Goal: Task Accomplishment & Management: Use online tool/utility

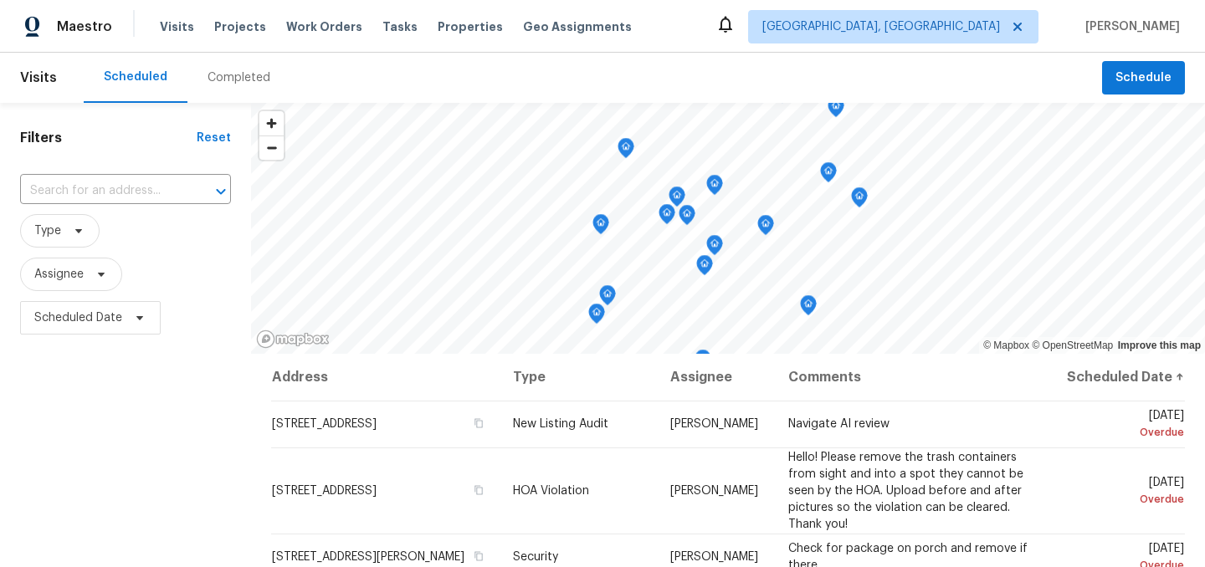
scroll to position [417, 0]
click at [221, 402] on div "Filters Reset ​ Type Assignee Scheduled Date" at bounding box center [125, 455] width 251 height 704
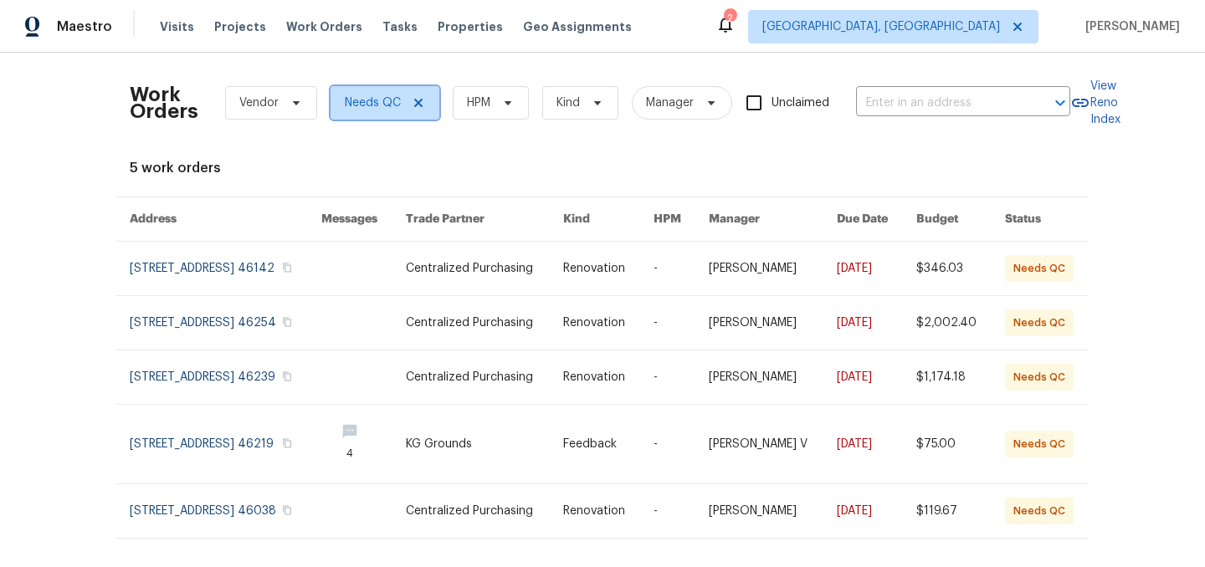
click at [419, 105] on icon at bounding box center [418, 103] width 8 height 8
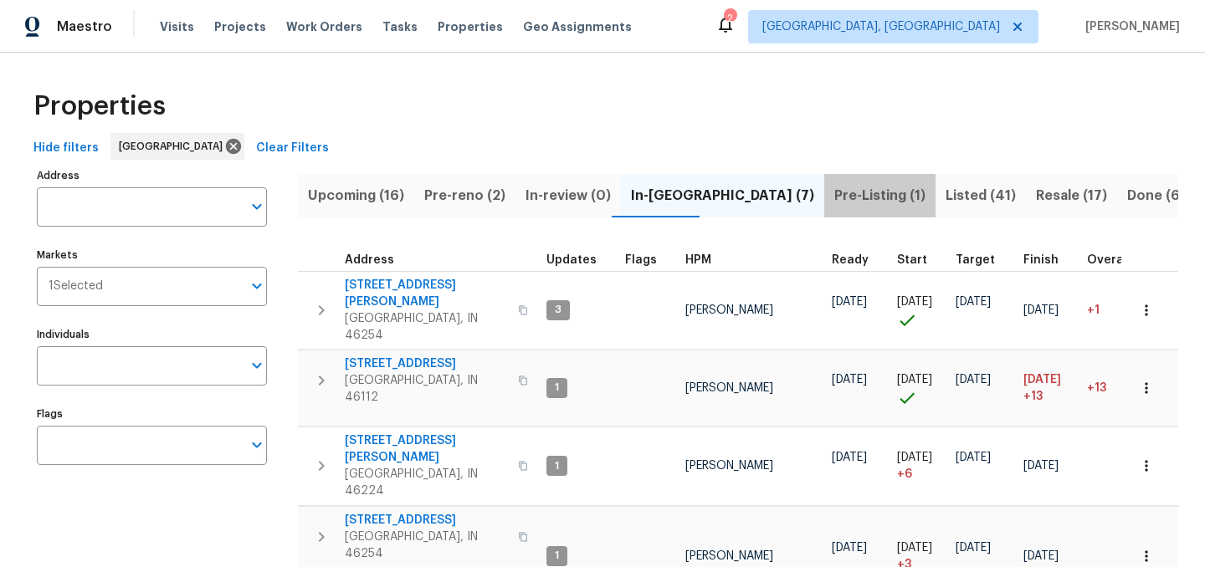
click at [834, 192] on span "Pre-Listing (1)" at bounding box center [879, 195] width 91 height 23
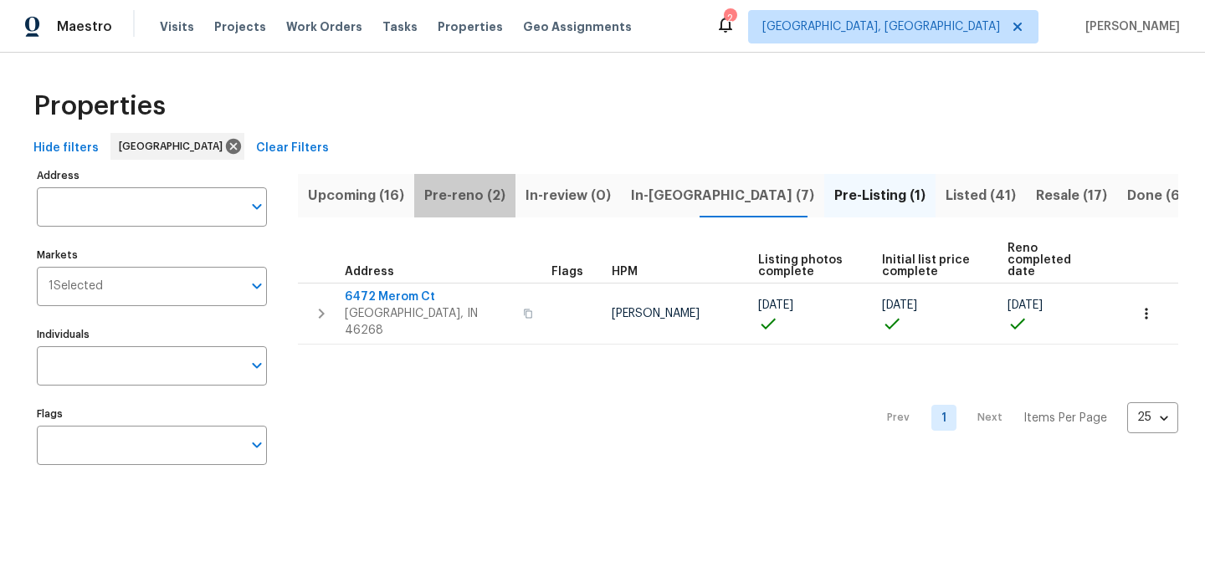
click at [473, 194] on span "Pre-reno (2)" at bounding box center [464, 195] width 81 height 23
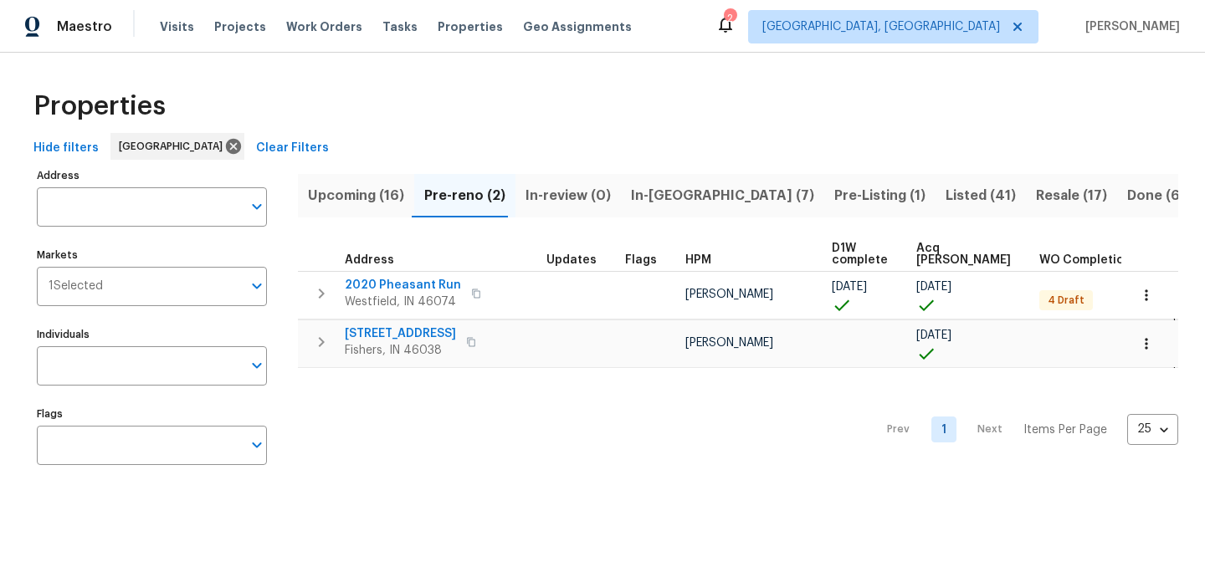
click at [352, 196] on span "Upcoming (16)" at bounding box center [356, 195] width 96 height 23
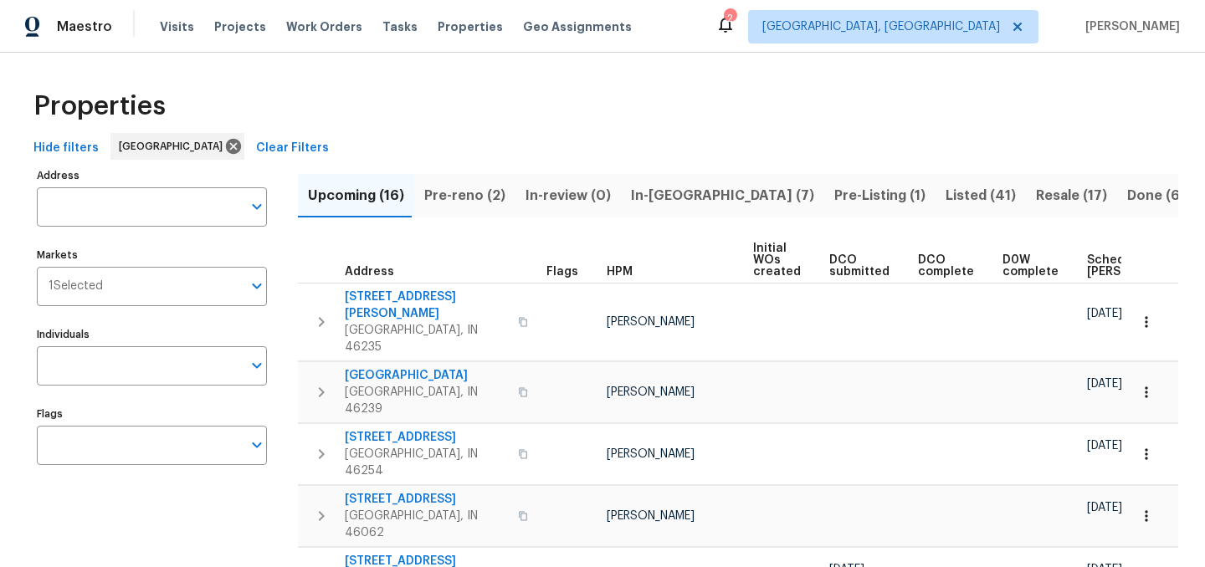
click at [461, 197] on span "Pre-reno (2)" at bounding box center [464, 195] width 81 height 23
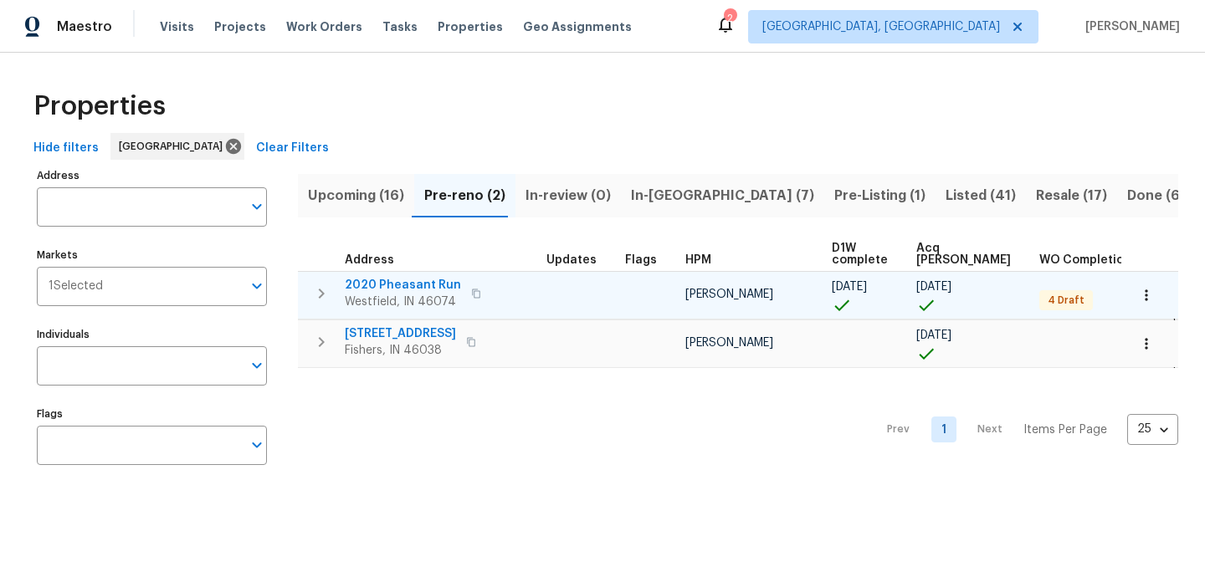
click at [382, 284] on span "2020 Pheasant Run" at bounding box center [403, 285] width 116 height 17
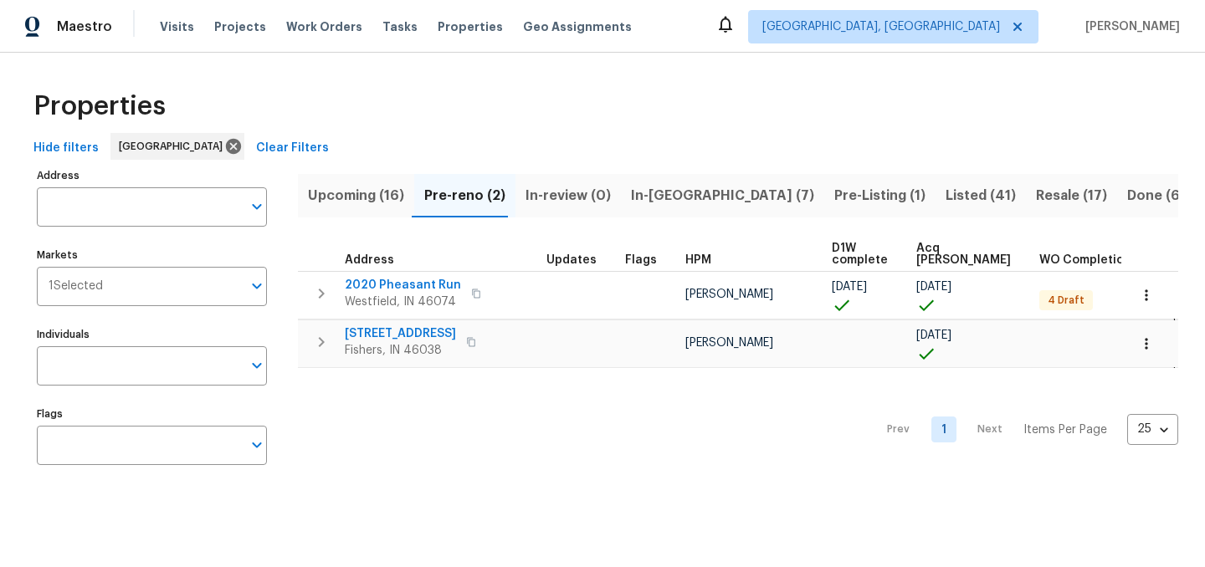
click at [513, 88] on div "Properties" at bounding box center [602, 106] width 1151 height 54
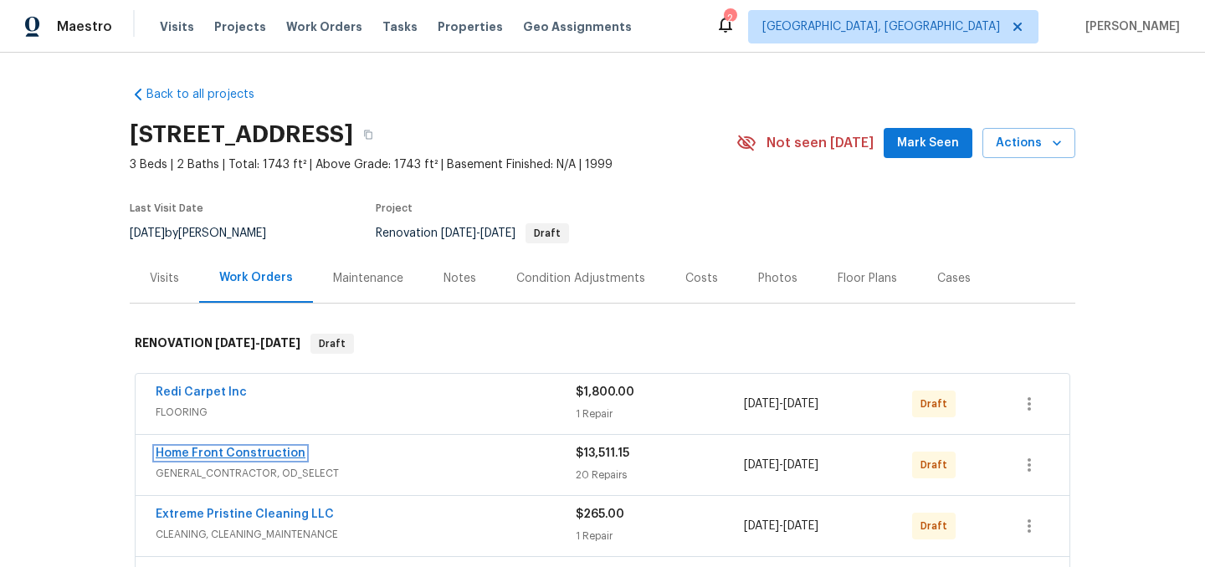
click at [236, 450] on link "Home Front Construction" at bounding box center [231, 454] width 150 height 12
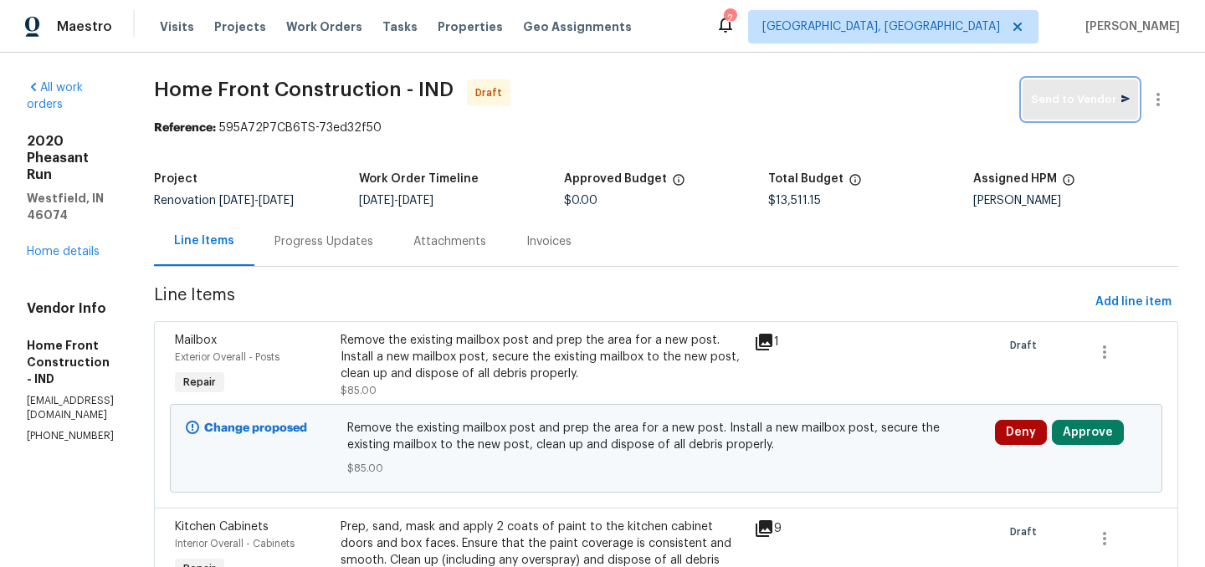
click at [1053, 100] on span "Send to Vendor" at bounding box center [1080, 99] width 99 height 19
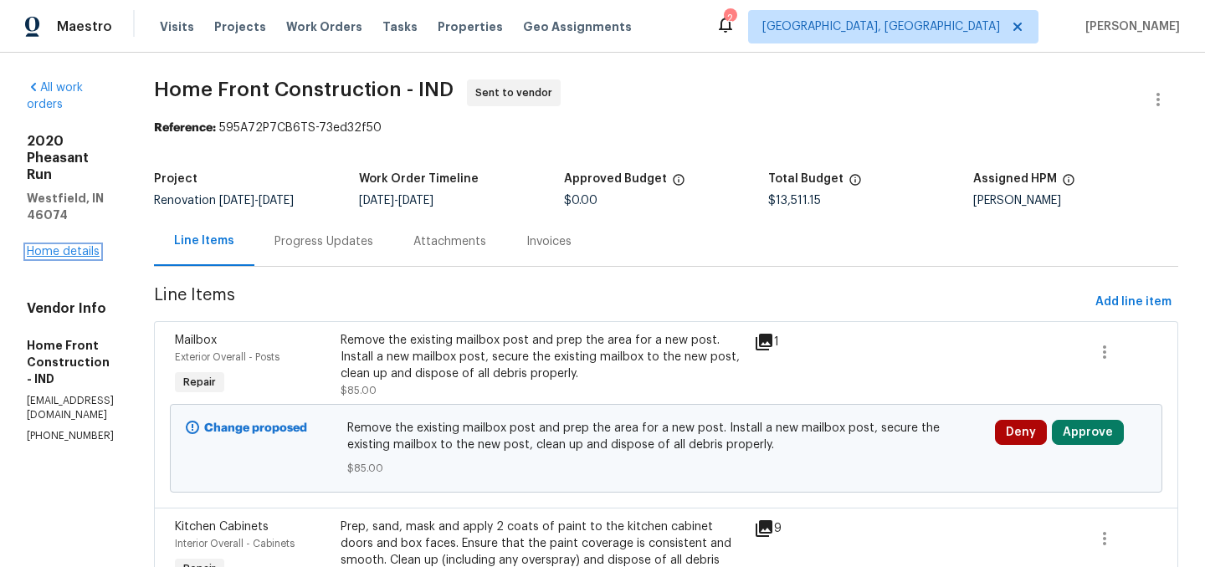
click at [67, 246] on link "Home details" at bounding box center [63, 252] width 73 height 12
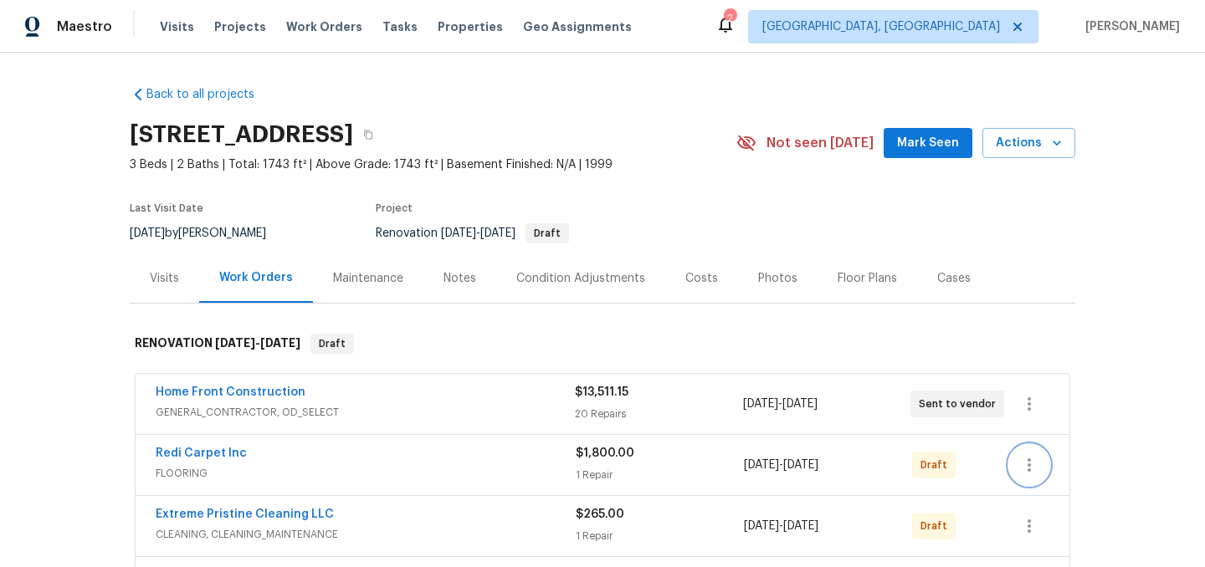
click at [1034, 473] on icon "button" at bounding box center [1029, 465] width 20 height 20
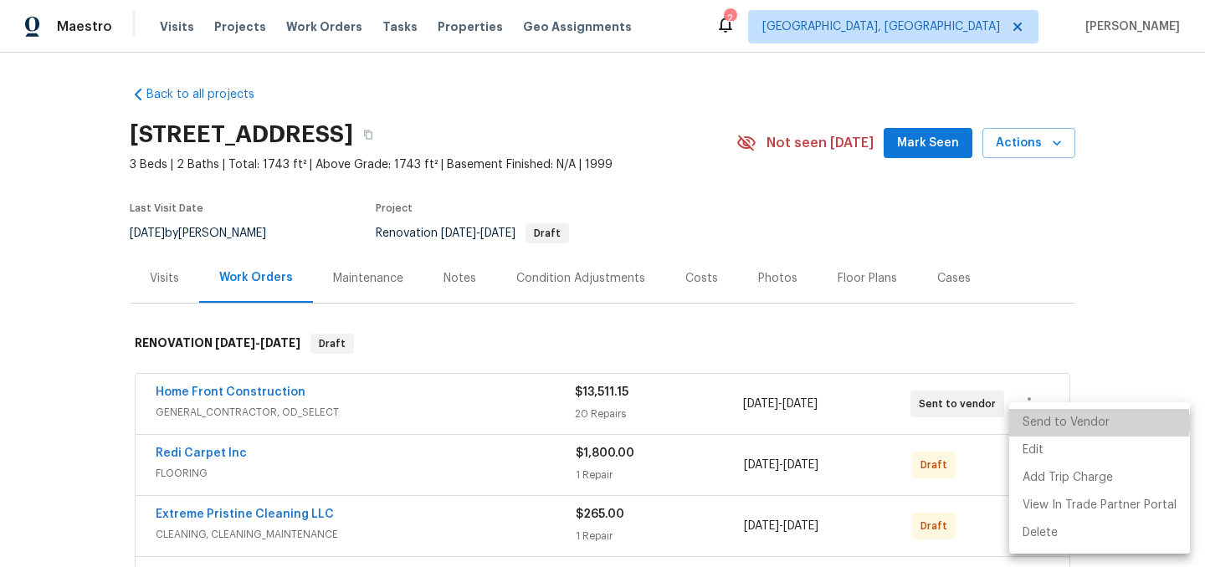
click at [1093, 424] on li "Send to Vendor" at bounding box center [1099, 423] width 181 height 28
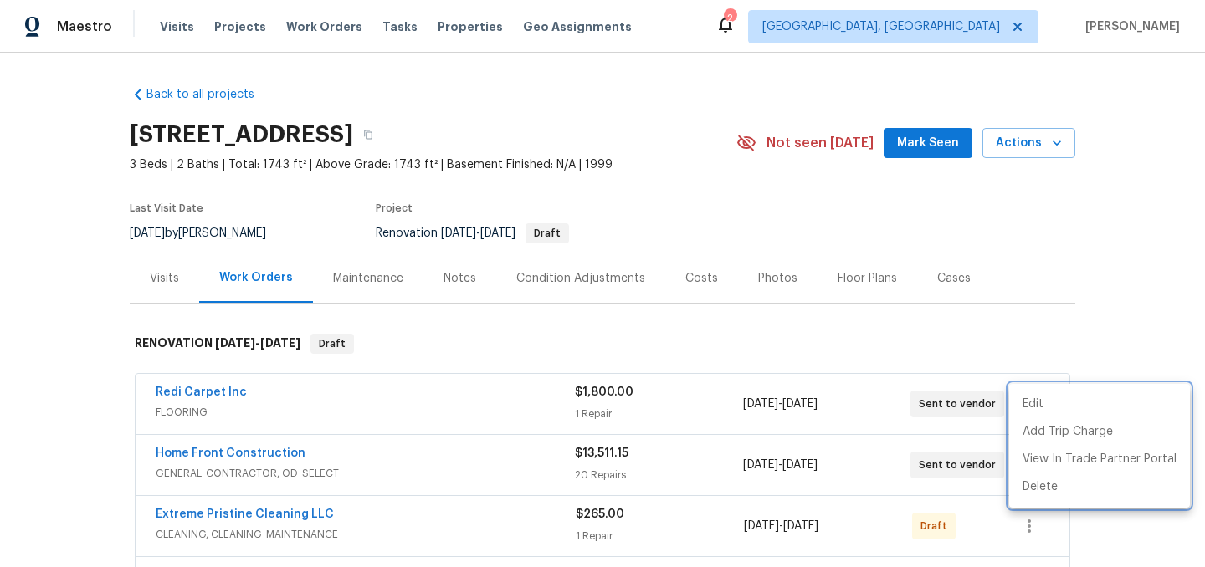
click at [776, 319] on div at bounding box center [602, 283] width 1205 height 567
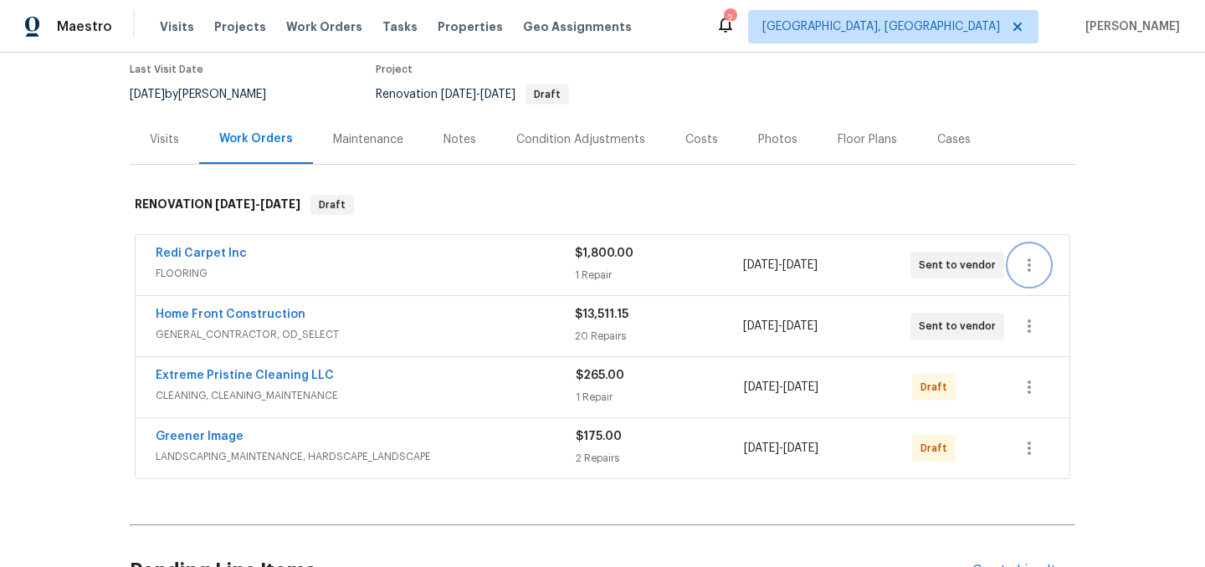
scroll to position [135, 0]
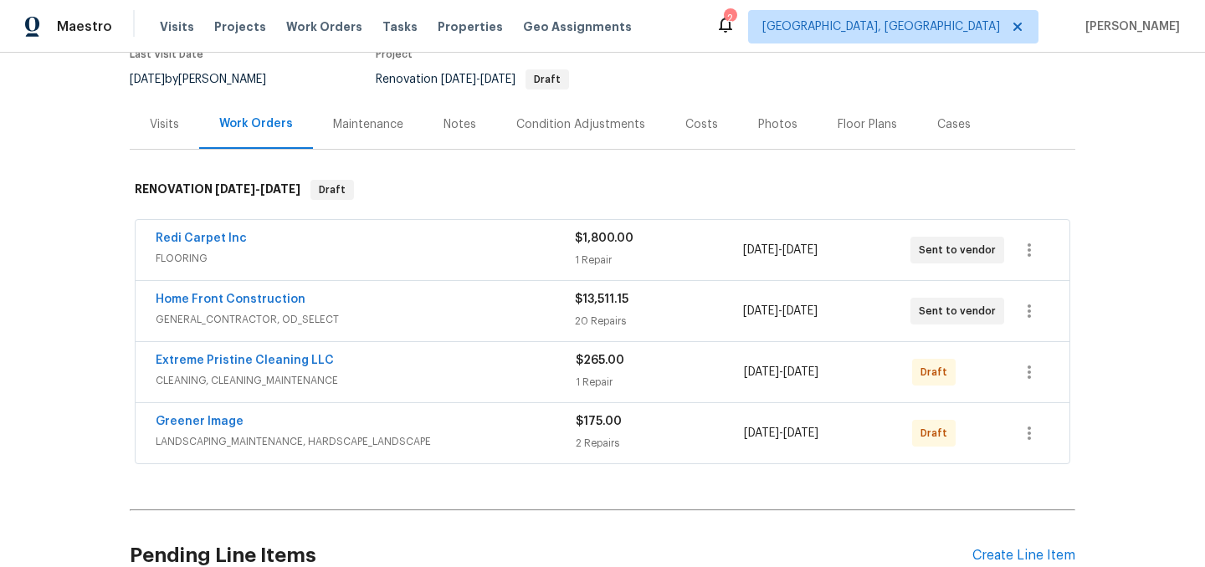
scroll to position [158, 0]
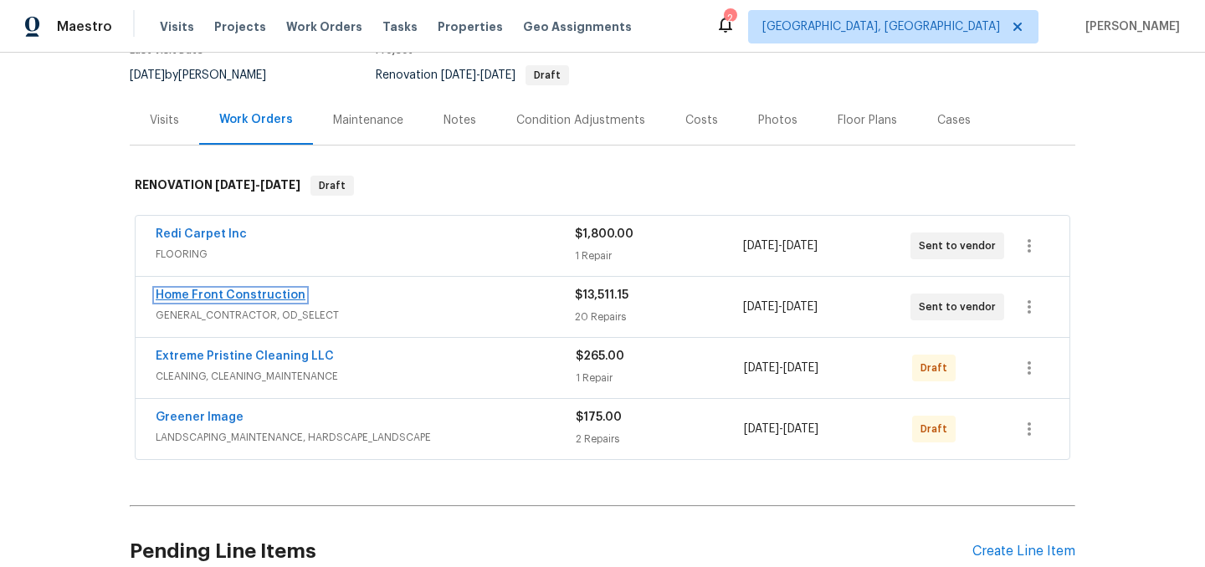
click at [206, 296] on link "Home Front Construction" at bounding box center [231, 295] width 150 height 12
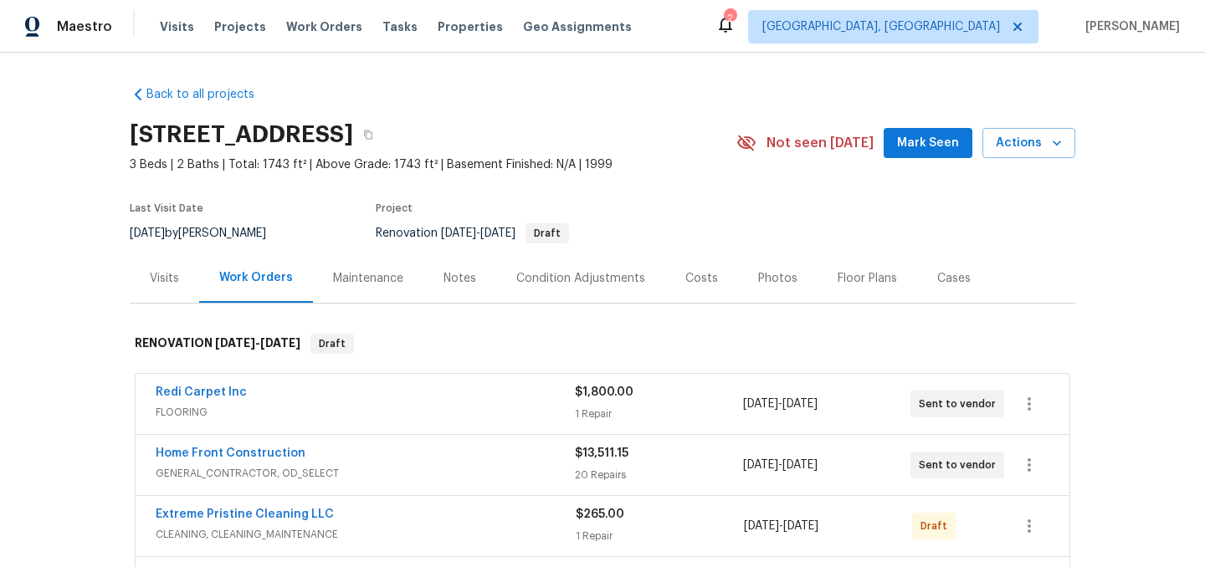
click at [735, 28] on icon at bounding box center [725, 24] width 20 height 20
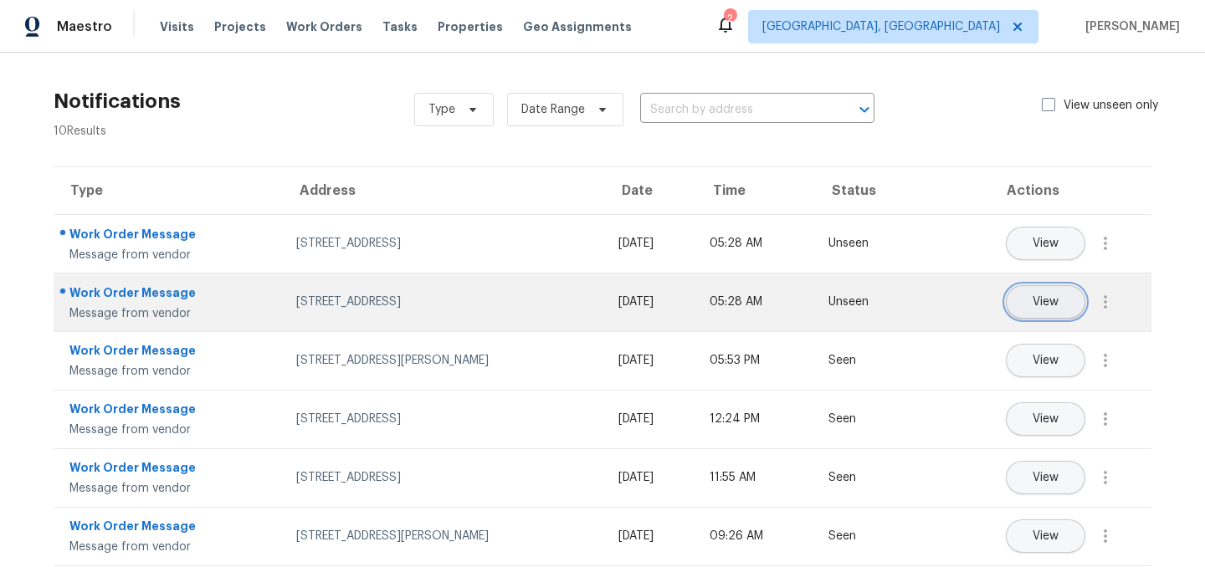
click at [1042, 308] on span "View" at bounding box center [1045, 302] width 26 height 13
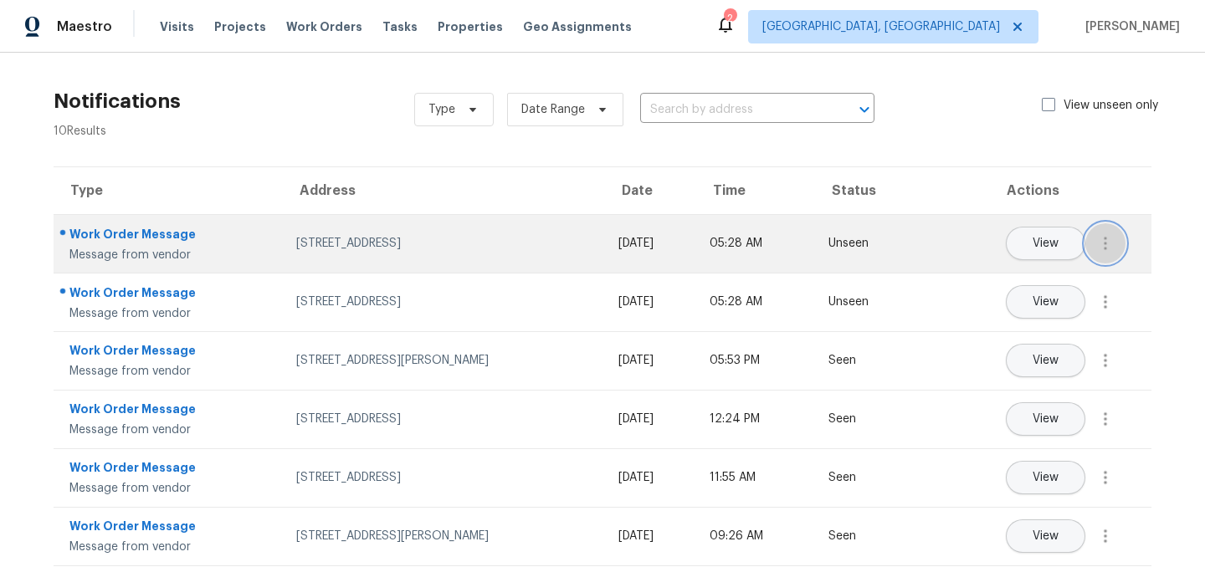
click at [1104, 235] on icon "button" at bounding box center [1105, 243] width 20 height 20
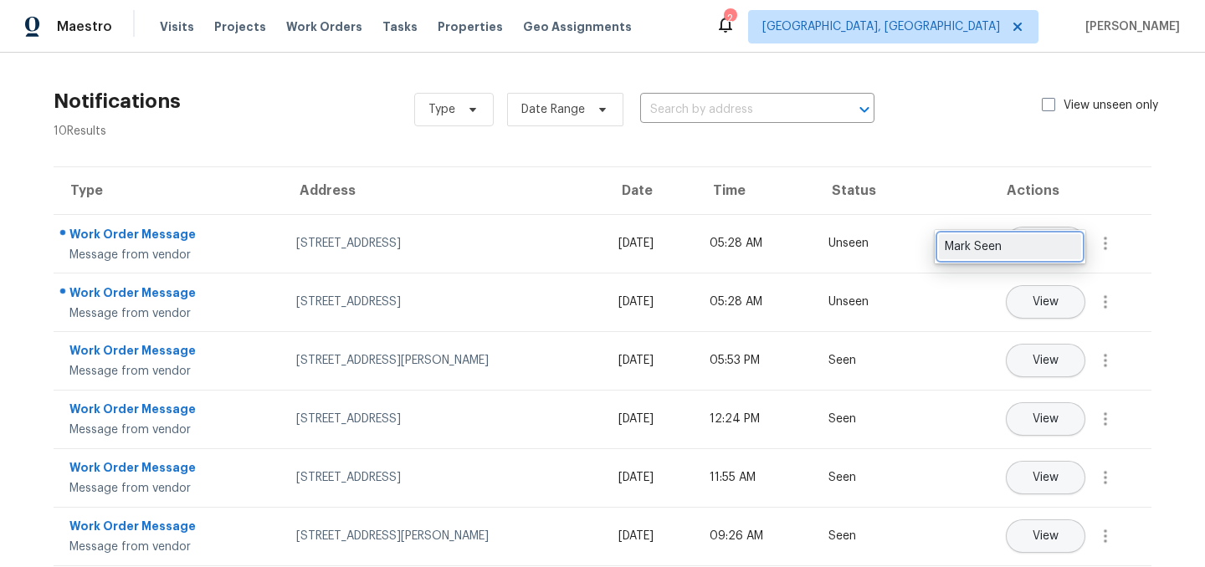
click at [1039, 244] on div "Mark Seen" at bounding box center [1010, 246] width 131 height 17
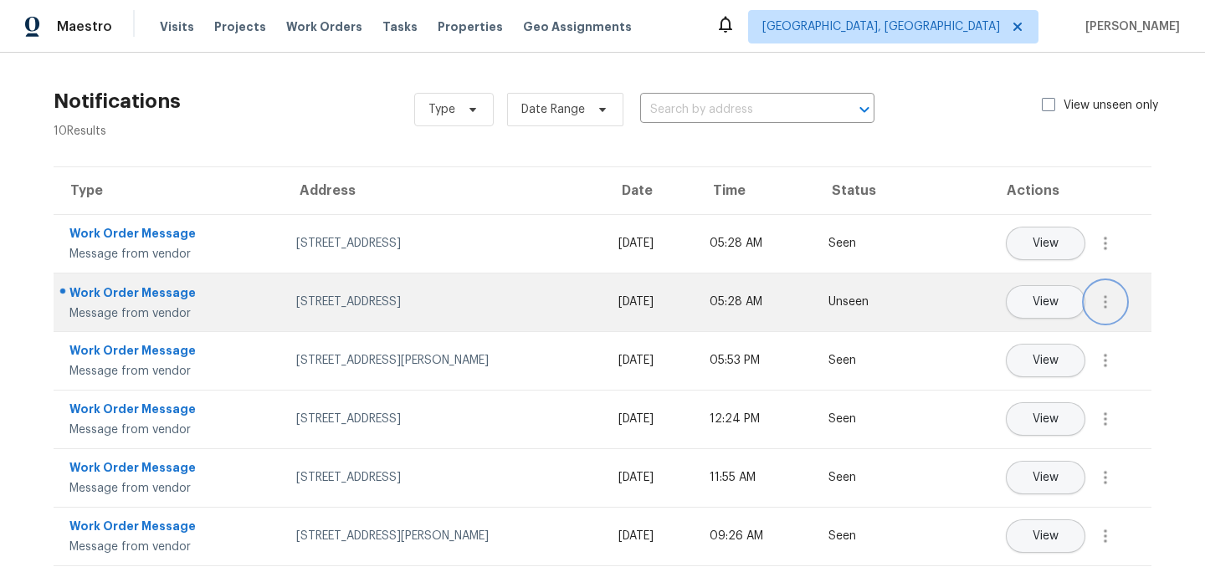
click at [1098, 302] on icon "button" at bounding box center [1105, 302] width 20 height 20
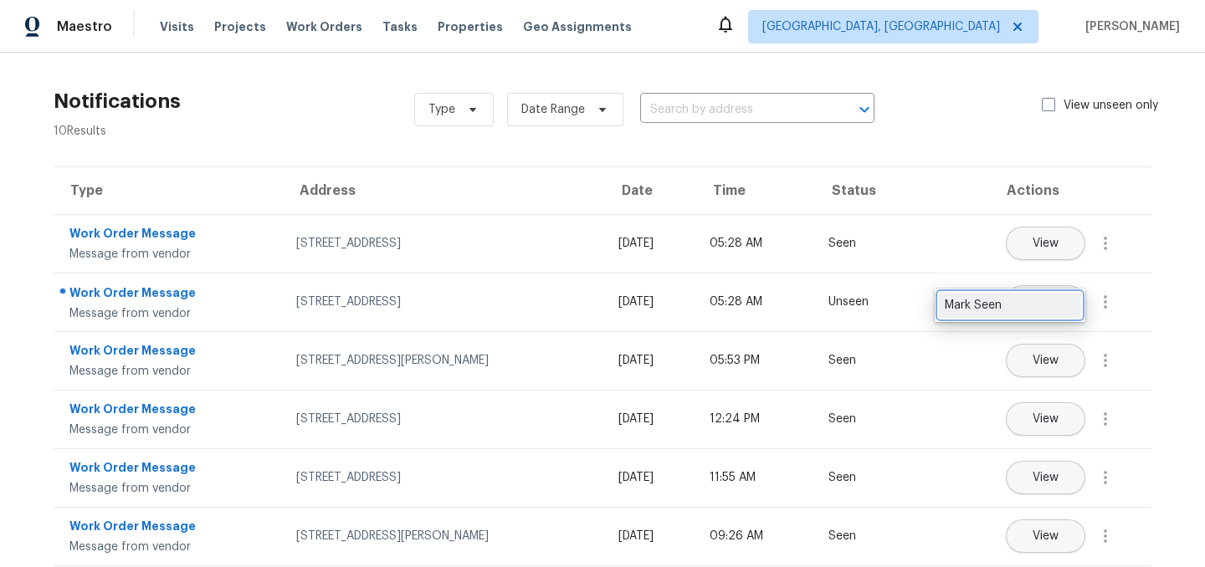
click at [1032, 310] on div "Mark Seen" at bounding box center [1010, 305] width 131 height 17
